Goal: Information Seeking & Learning: Check status

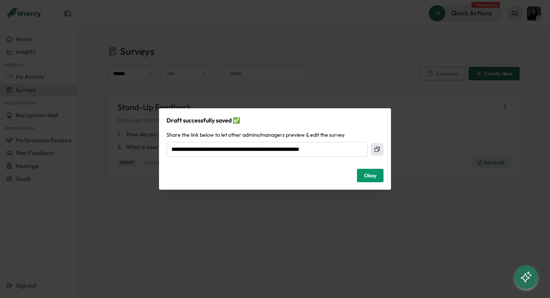
click at [383, 87] on div "**********" at bounding box center [275, 149] width 550 height 298
click at [364, 176] on span "Okay" at bounding box center [370, 175] width 12 height 13
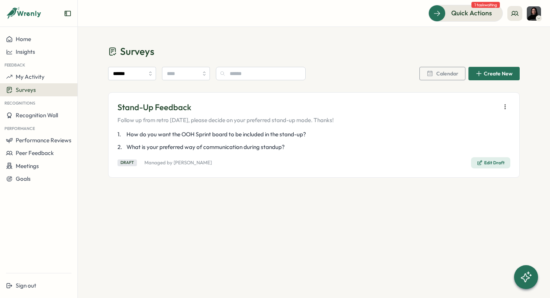
click at [27, 84] on button "Surveys" at bounding box center [38, 89] width 77 height 13
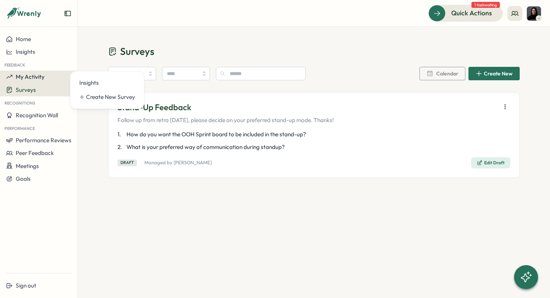
click at [30, 76] on span "My Activity" at bounding box center [30, 76] width 29 height 7
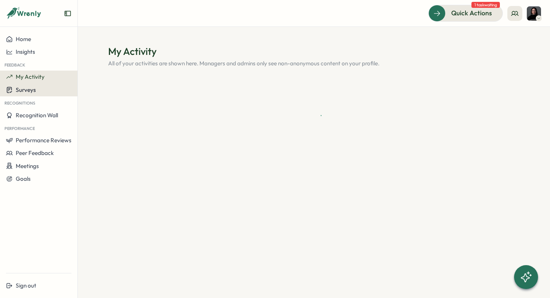
click at [31, 94] on button "Surveys" at bounding box center [38, 89] width 77 height 13
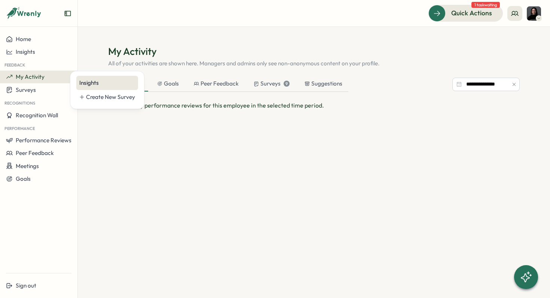
click at [87, 84] on div "Insights" at bounding box center [107, 83] width 56 height 8
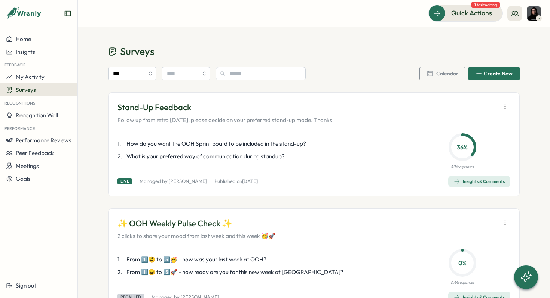
click at [468, 185] on span "Insights & Comments" at bounding box center [479, 182] width 51 height 10
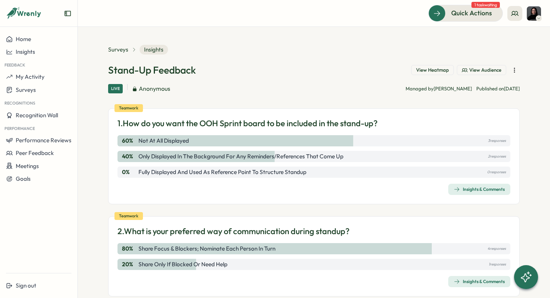
scroll to position [11, 0]
